Goal: Use online tool/utility: Utilize a website feature to perform a specific function

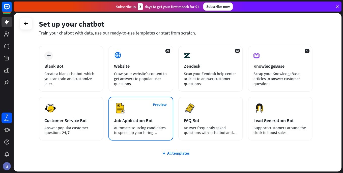
scroll to position [49, 0]
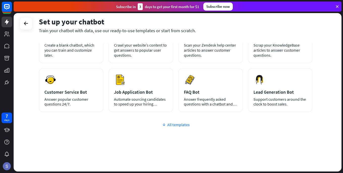
click at [176, 123] on div "All templates" at bounding box center [176, 124] width 274 height 5
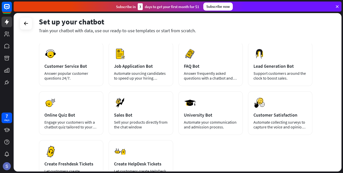
scroll to position [121, 0]
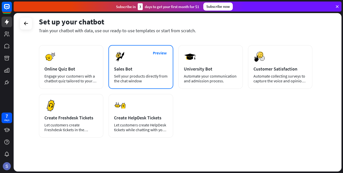
click at [144, 72] on div "Preview Sales Bot Sell your products directly from the chat window" at bounding box center [140, 67] width 65 height 44
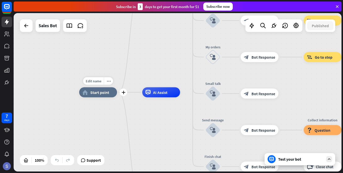
click at [97, 94] on span "Start point" at bounding box center [99, 92] width 19 height 5
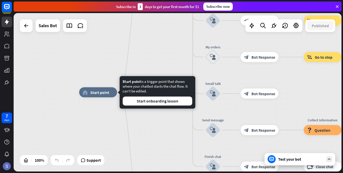
click at [135, 146] on div "home_2 Start point Welcome message block_bot_response Bot Response Main menu bl…" at bounding box center [243, 172] width 328 height 159
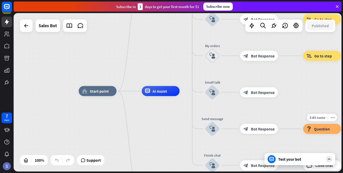
click at [322, 130] on span "Question" at bounding box center [322, 129] width 16 height 5
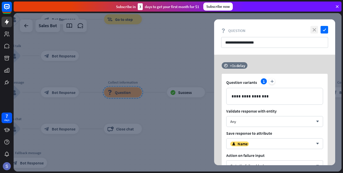
click at [315, 32] on icon "close" at bounding box center [315, 30] width 8 height 8
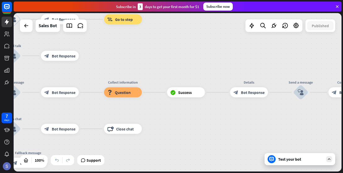
click at [338, 4] on div "Subscribe [DATE] to get your first month for $1 Subscribe now" at bounding box center [178, 7] width 328 height 10
